Goal: Go to known website: Access a specific website the user already knows

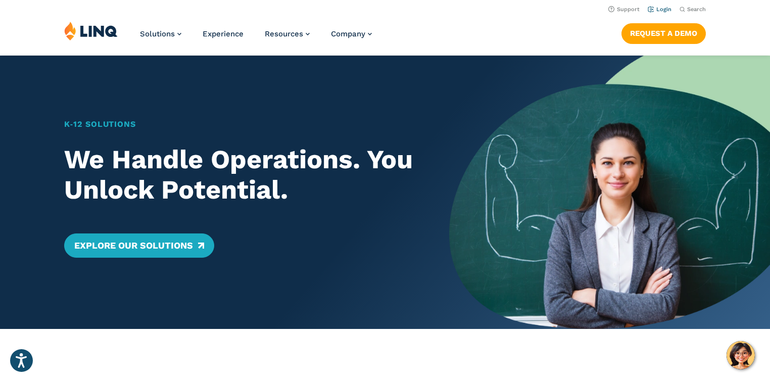
click at [663, 12] on link "Login" at bounding box center [660, 9] width 24 height 7
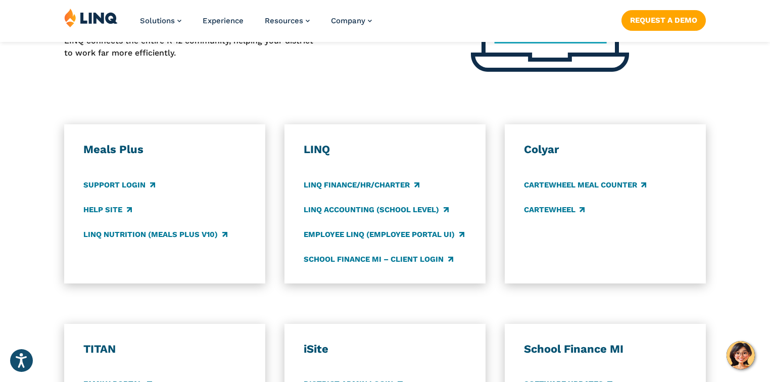
scroll to position [728, 0]
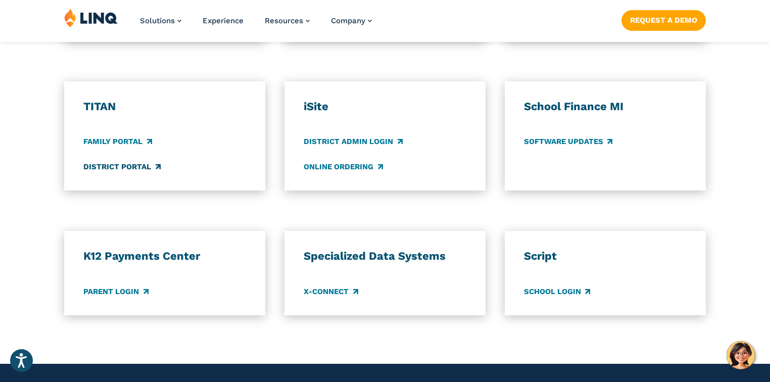
click at [130, 165] on link "District Portal" at bounding box center [121, 166] width 77 height 11
